Goal: Find specific page/section: Find specific page/section

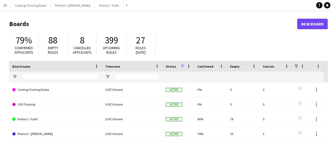
click at [3, 6] on button "Menu" at bounding box center [5, 5] width 11 height 11
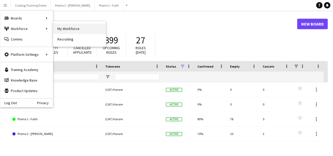
click at [66, 26] on link "My Workforce" at bounding box center [79, 28] width 53 height 11
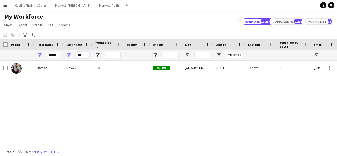
drag, startPoint x: 87, startPoint y: 53, endPoint x: 74, endPoint y: 56, distance: 13.3
click at [74, 56] on div "***" at bounding box center [77, 55] width 29 height 11
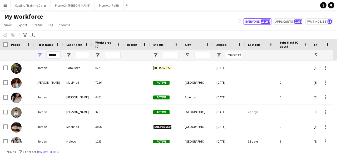
drag, startPoint x: 58, startPoint y: 55, endPoint x: 30, endPoint y: 58, distance: 27.7
click at [30, 58] on div "******" at bounding box center [285, 55] width 570 height 11
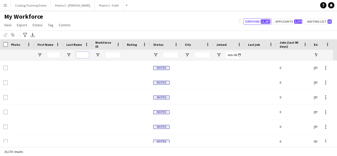
click at [79, 56] on input "Last Name Filter Input" at bounding box center [82, 55] width 13 height 6
paste input "*********"
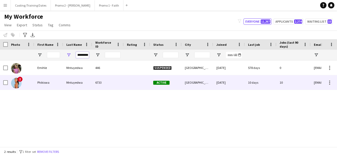
type input "*********"
click at [78, 77] on div "Mntuyedwa" at bounding box center [77, 82] width 29 height 14
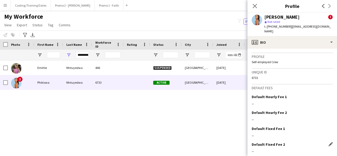
scroll to position [295, 0]
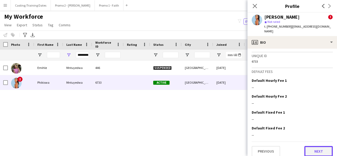
click at [312, 146] on button "Next" at bounding box center [318, 151] width 28 height 11
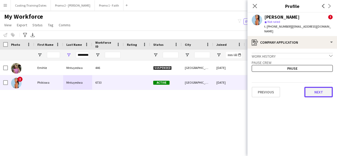
click at [316, 87] on button "Next" at bounding box center [318, 92] width 28 height 11
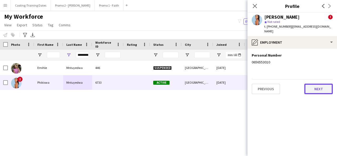
click at [308, 84] on button "Next" at bounding box center [318, 89] width 28 height 11
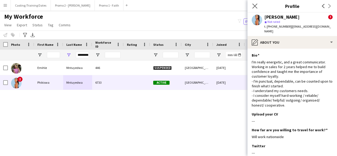
click at [253, 9] on app-icon "Close pop-in" at bounding box center [255, 6] width 8 height 8
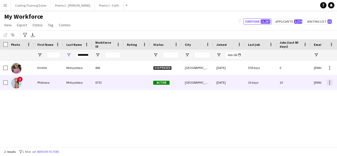
click at [327, 82] on div at bounding box center [329, 82] width 6 height 6
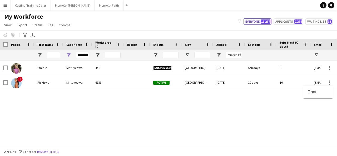
click at [251, 115] on div at bounding box center [168, 78] width 337 height 156
click at [2, 3] on button "Menu" at bounding box center [5, 5] width 11 height 11
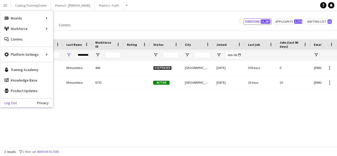
click at [11, 101] on link "Log Out" at bounding box center [8, 103] width 17 height 4
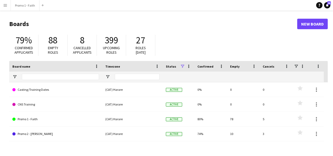
click at [6, 3] on app-icon "Menu" at bounding box center [5, 5] width 4 height 4
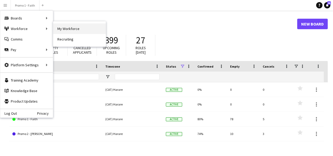
click at [64, 32] on link "My Workforce" at bounding box center [79, 28] width 53 height 11
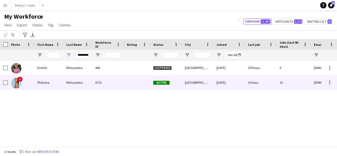
click at [73, 88] on div "Mntuyedwa" at bounding box center [77, 82] width 29 height 14
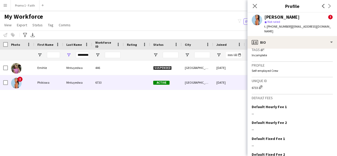
scroll to position [298, 0]
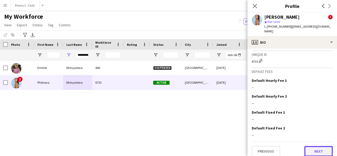
click at [317, 146] on button "Next" at bounding box center [318, 151] width 28 height 11
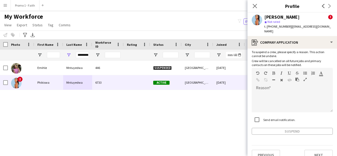
scroll to position [33, 0]
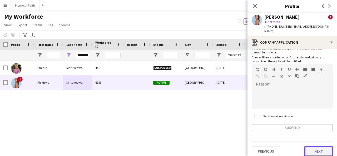
click at [318, 152] on button "Next" at bounding box center [318, 151] width 28 height 11
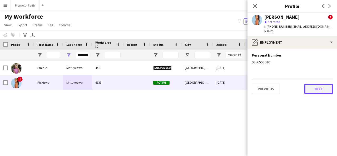
click at [310, 84] on button "Next" at bounding box center [318, 89] width 28 height 11
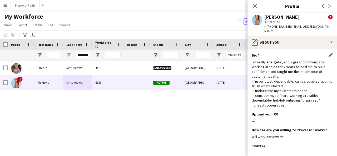
scroll to position [92, 0]
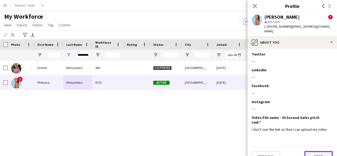
click at [315, 151] on button "Next" at bounding box center [318, 156] width 28 height 11
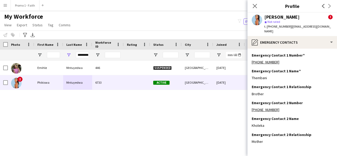
scroll to position [17, 0]
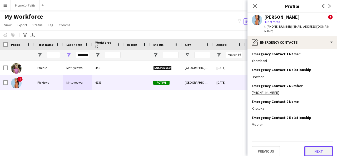
click at [315, 148] on button "Next" at bounding box center [318, 151] width 28 height 11
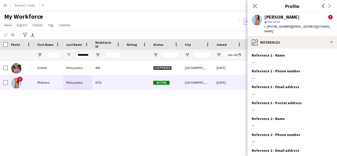
scroll to position [49, 0]
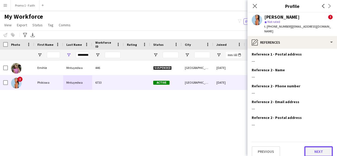
click at [314, 152] on button "Next" at bounding box center [318, 151] width 28 height 11
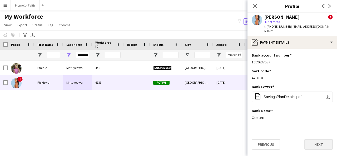
scroll to position [0, 0]
click at [315, 140] on button "Next" at bounding box center [318, 144] width 28 height 11
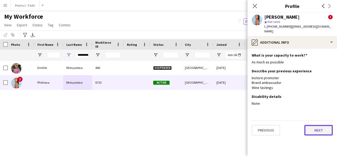
click at [315, 126] on button "Next" at bounding box center [318, 130] width 28 height 11
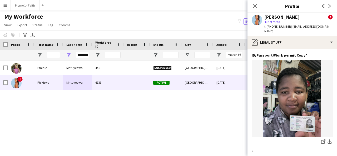
scroll to position [66, 0]
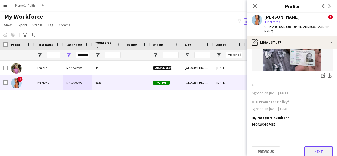
click at [315, 149] on button "Next" at bounding box center [318, 151] width 28 height 11
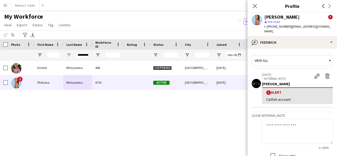
scroll to position [44, 0]
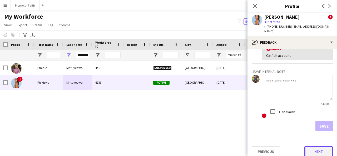
click at [313, 146] on button "Next" at bounding box center [318, 151] width 28 height 11
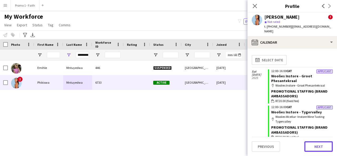
click at [313, 146] on button "Next" at bounding box center [318, 146] width 28 height 11
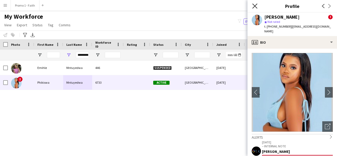
click at [253, 4] on icon at bounding box center [254, 5] width 5 height 5
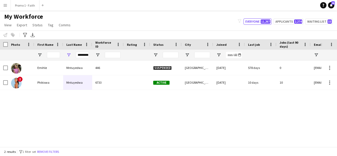
click at [9, 6] on button "Menu" at bounding box center [5, 5] width 11 height 11
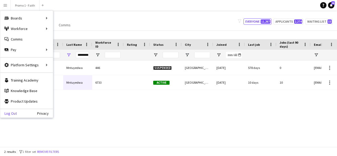
click at [14, 112] on link "Log Out" at bounding box center [8, 113] width 17 height 4
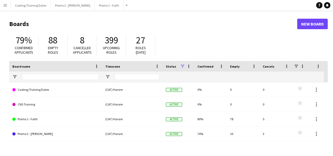
click at [5, 6] on app-icon "Menu" at bounding box center [5, 5] width 4 height 4
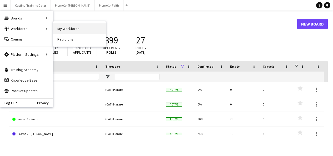
click at [61, 29] on link "My Workforce" at bounding box center [79, 28] width 53 height 11
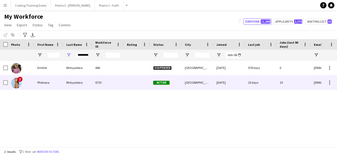
click at [99, 85] on div "6733" at bounding box center [108, 82] width 32 height 14
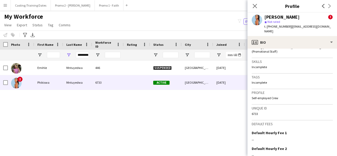
scroll to position [295, 0]
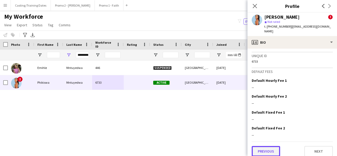
click at [268, 146] on button "Previous" at bounding box center [266, 151] width 28 height 11
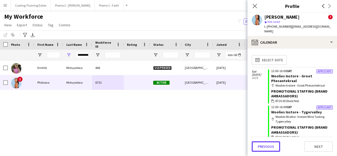
click at [268, 142] on button "Previous" at bounding box center [266, 146] width 28 height 11
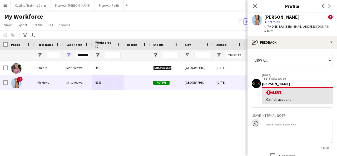
scroll to position [44, 0]
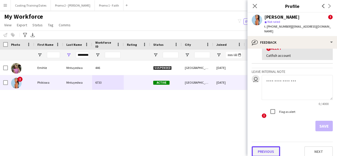
click at [266, 146] on button "Previous" at bounding box center [266, 151] width 28 height 11
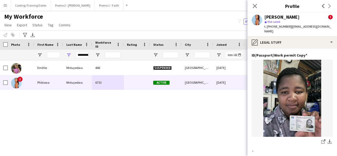
scroll to position [66, 0]
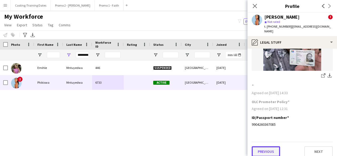
click at [260, 146] on button "Previous" at bounding box center [266, 151] width 28 height 11
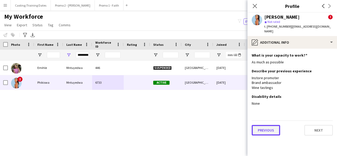
click at [269, 125] on button "Previous" at bounding box center [266, 130] width 28 height 11
